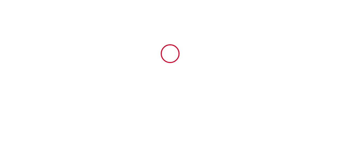
type input "6413418"
type input "COCON - Dreamy Flat [GEOGRAPHIC_DATA]"
type input "[STREET_ADDRESS]"
type input "69003"
type input "[GEOGRAPHIC_DATA]"
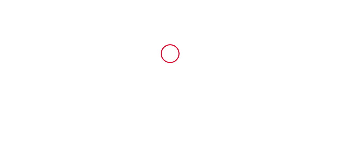
type input "[GEOGRAPHIC_DATA]"
type input "[DATE]"
type input "2"
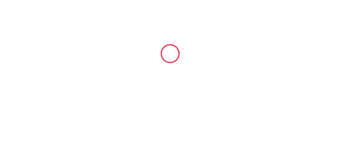
type input "300"
type input "131.61"
type input "[PERSON_NAME]"
type input "BROIZAT"
type input "[STREET_ADDRESS]"
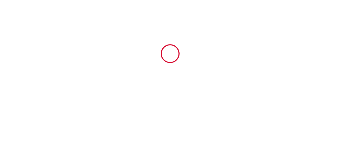
type input "69003"
type input "[GEOGRAPHIC_DATA]"
type input "[DOMAIN_NAME][EMAIL_ADDRESS][DOMAIN_NAME]"
type input "[PERSON_NAME]"
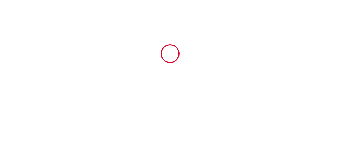
type input "Pantel"
type input "[EMAIL_ADDRESS][DOMAIN_NAME]"
type input "[PHONE_NUMBER]"
select select
